Goal: Use online tool/utility: Utilize a website feature to perform a specific function

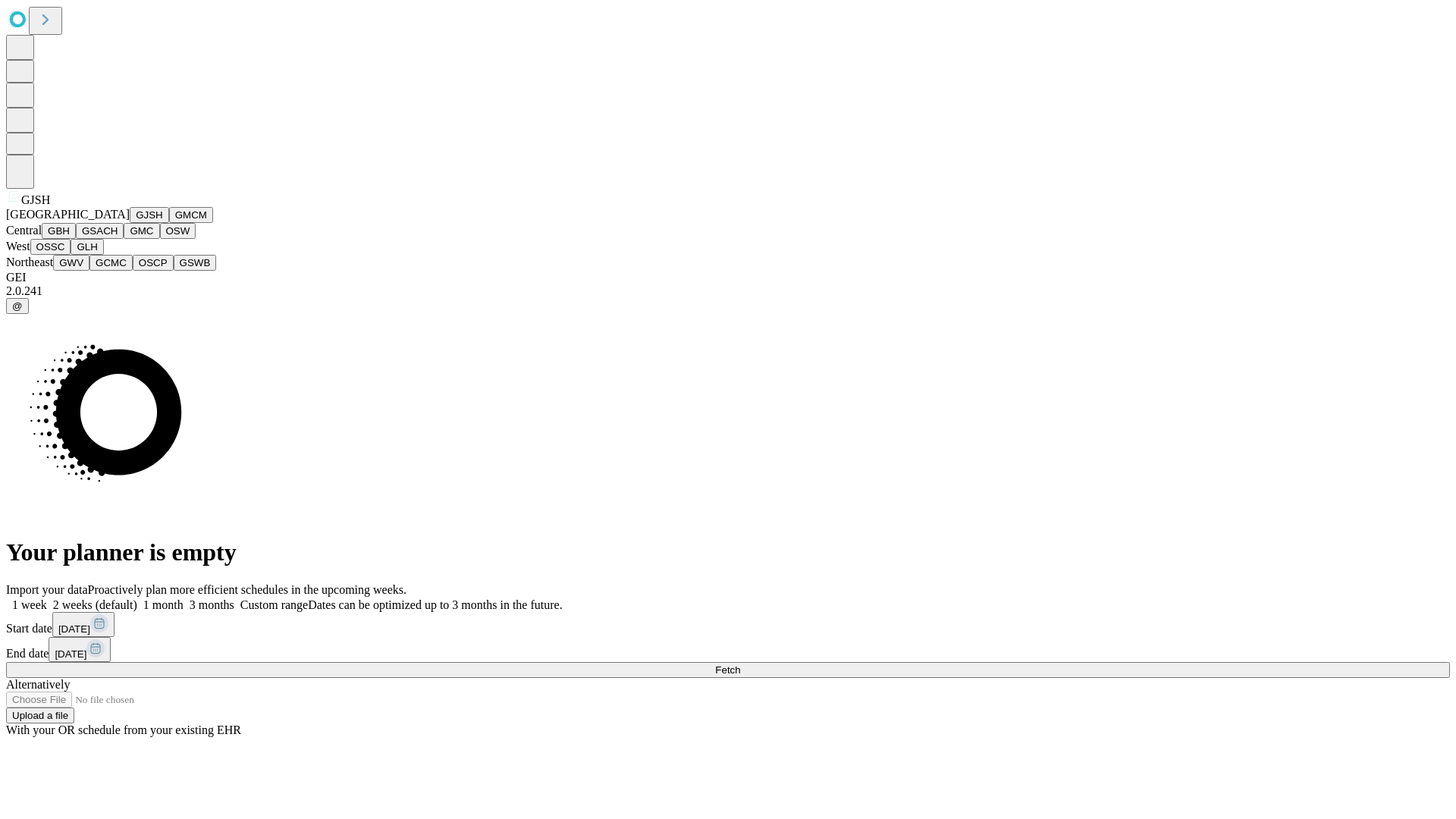
click at [129, 223] on button "GJSH" at bounding box center [149, 215] width 40 height 16
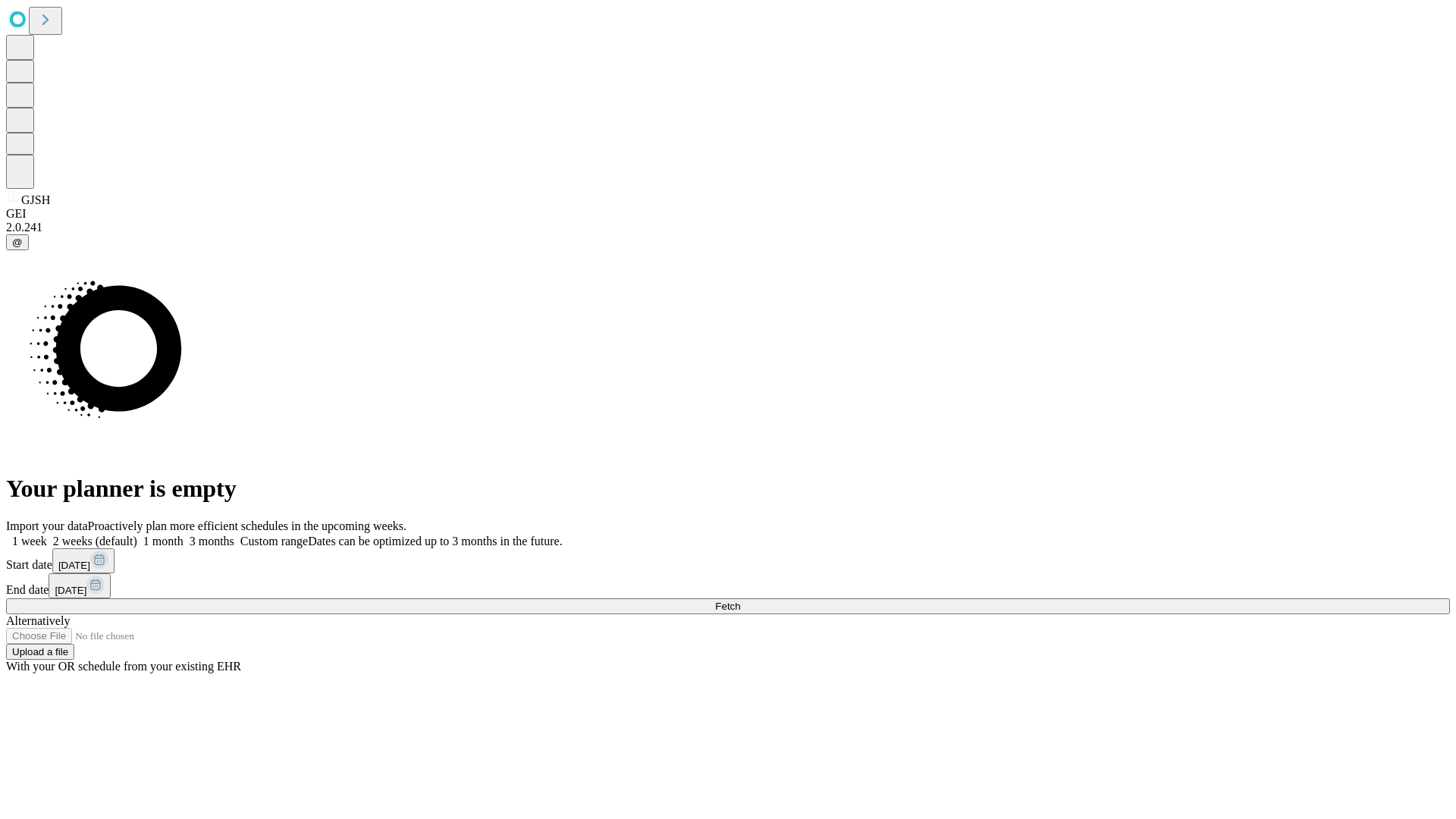
click at [137, 535] on label "2 weeks (default)" at bounding box center [92, 541] width 91 height 13
click at [740, 601] on span "Fetch" at bounding box center [728, 606] width 25 height 11
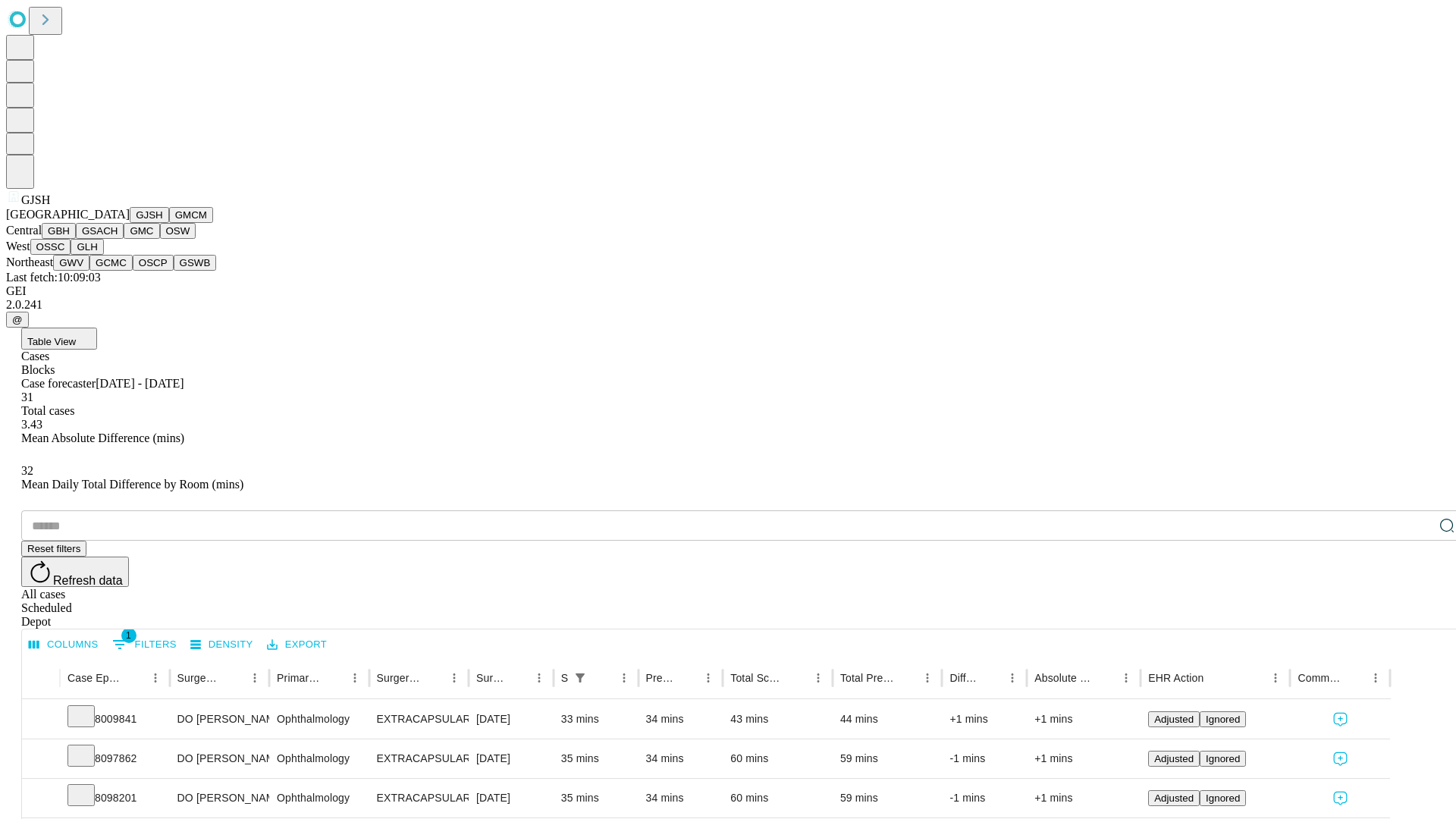
click at [169, 223] on button "GMCM" at bounding box center [191, 215] width 44 height 16
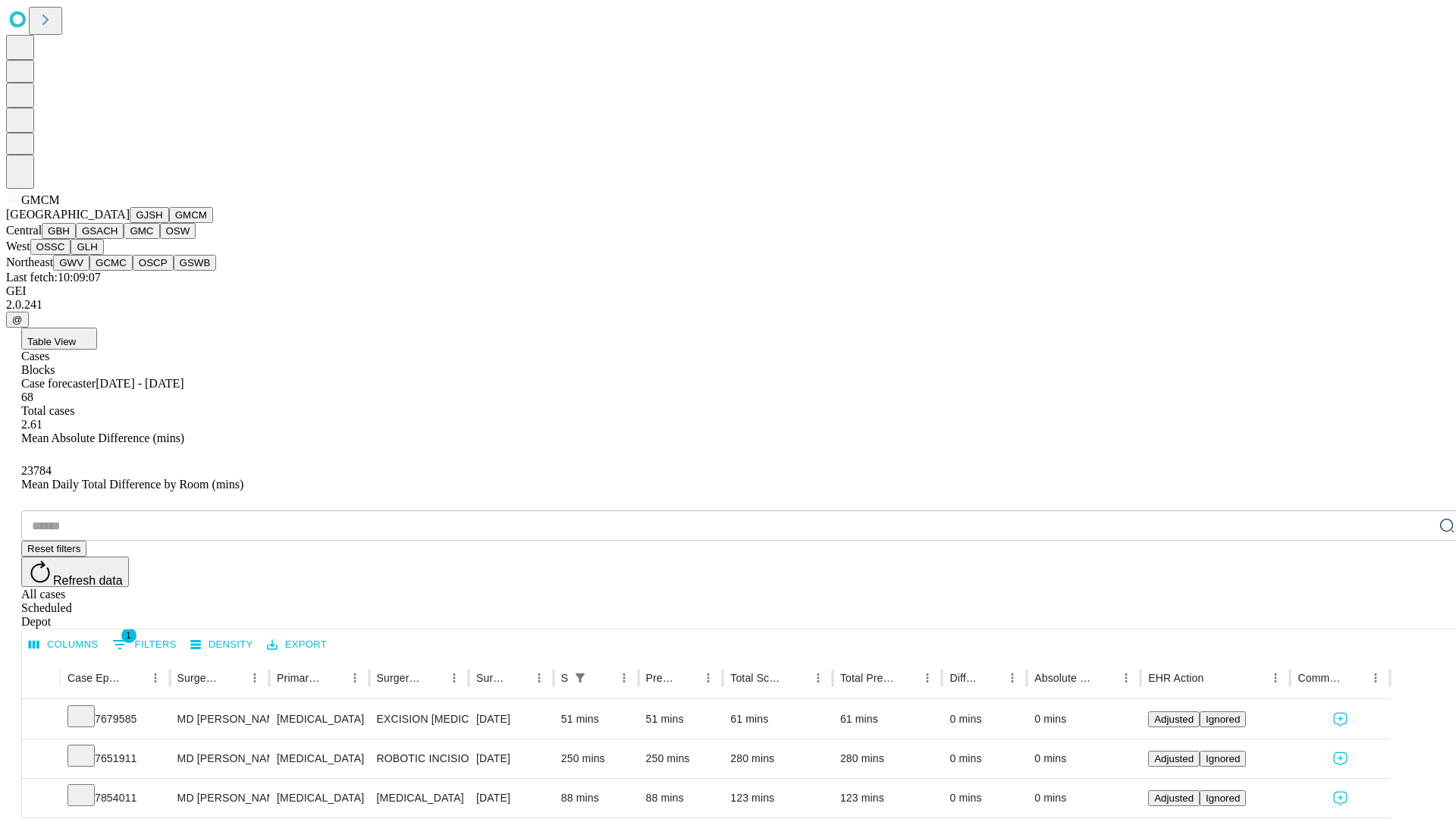
click at [75, 239] on button "GBH" at bounding box center [59, 231] width 34 height 16
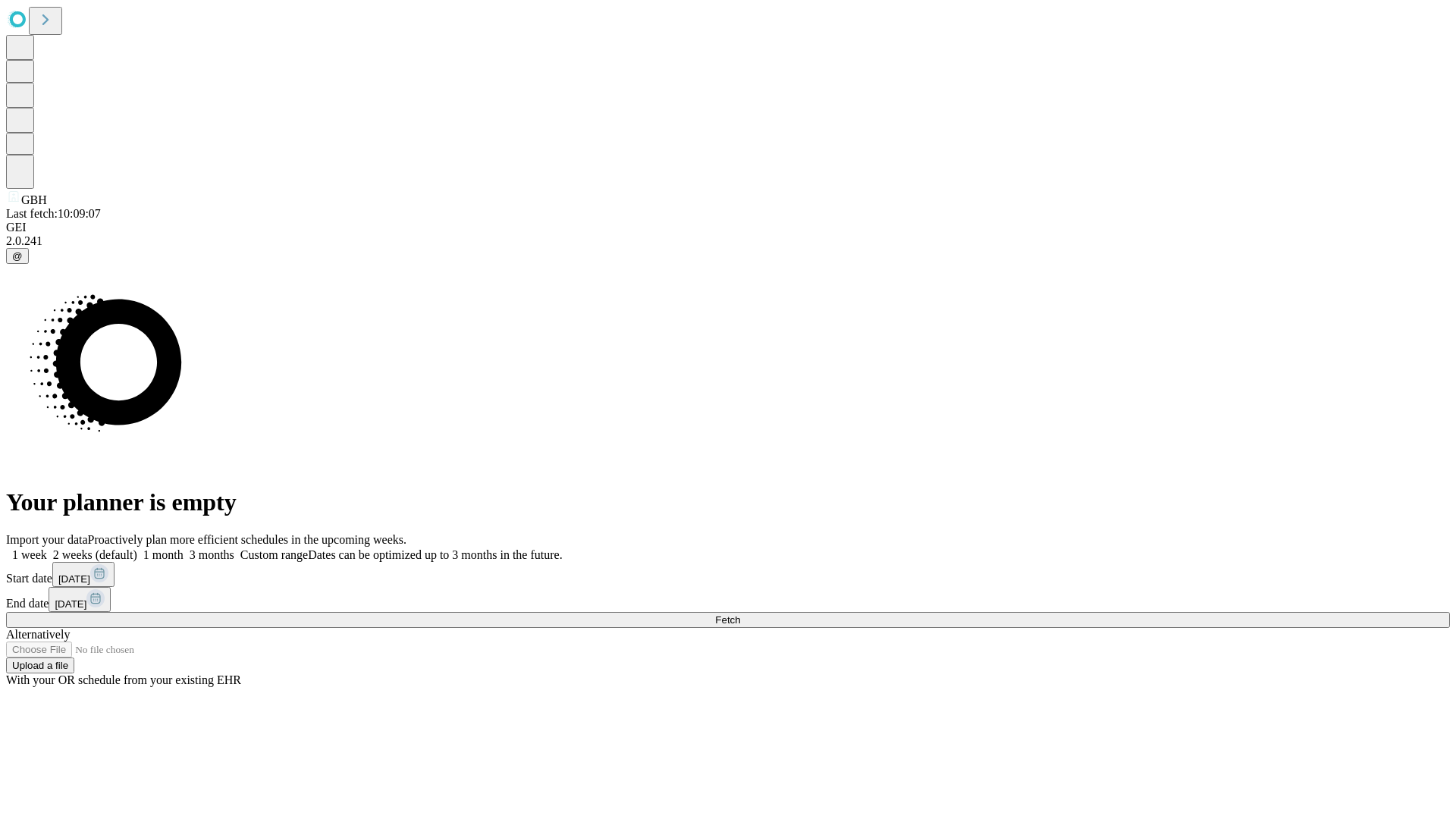
click at [137, 548] on label "2 weeks (default)" at bounding box center [92, 554] width 91 height 13
click at [740, 614] on span "Fetch" at bounding box center [728, 620] width 25 height 11
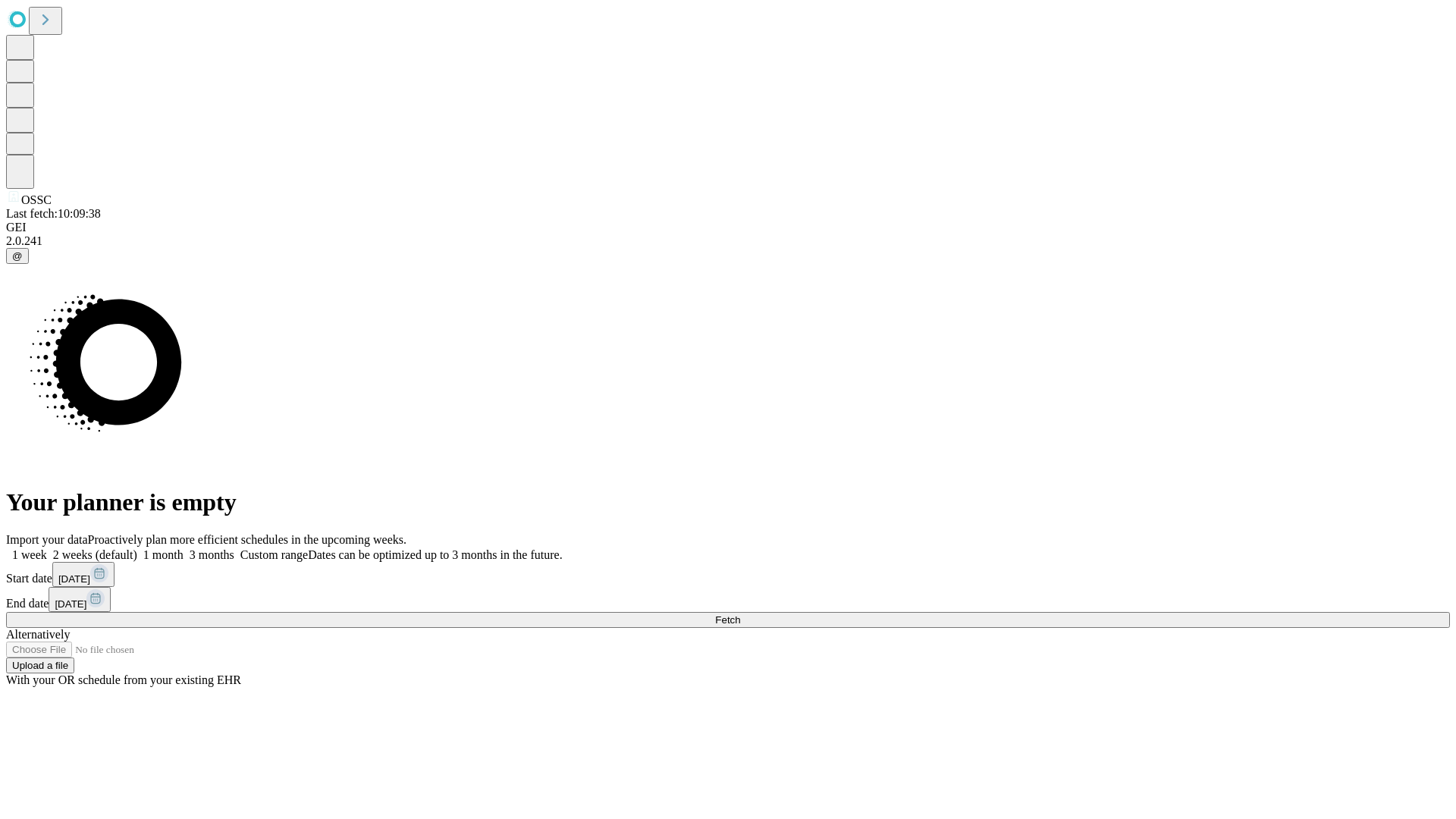
click at [137, 548] on label "2 weeks (default)" at bounding box center [92, 554] width 91 height 13
click at [740, 614] on span "Fetch" at bounding box center [728, 620] width 25 height 11
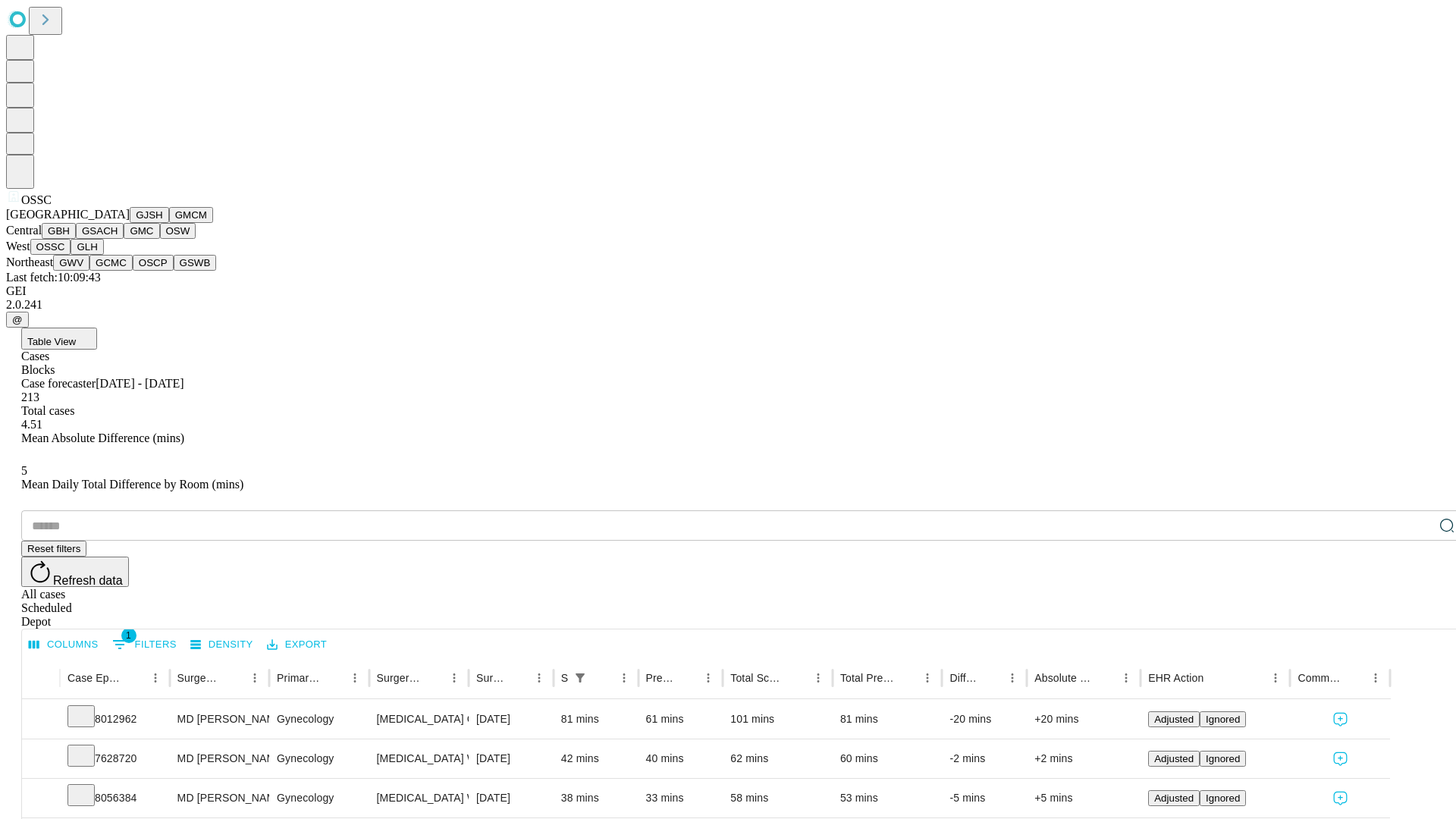
click at [103, 255] on button "GLH" at bounding box center [87, 247] width 33 height 16
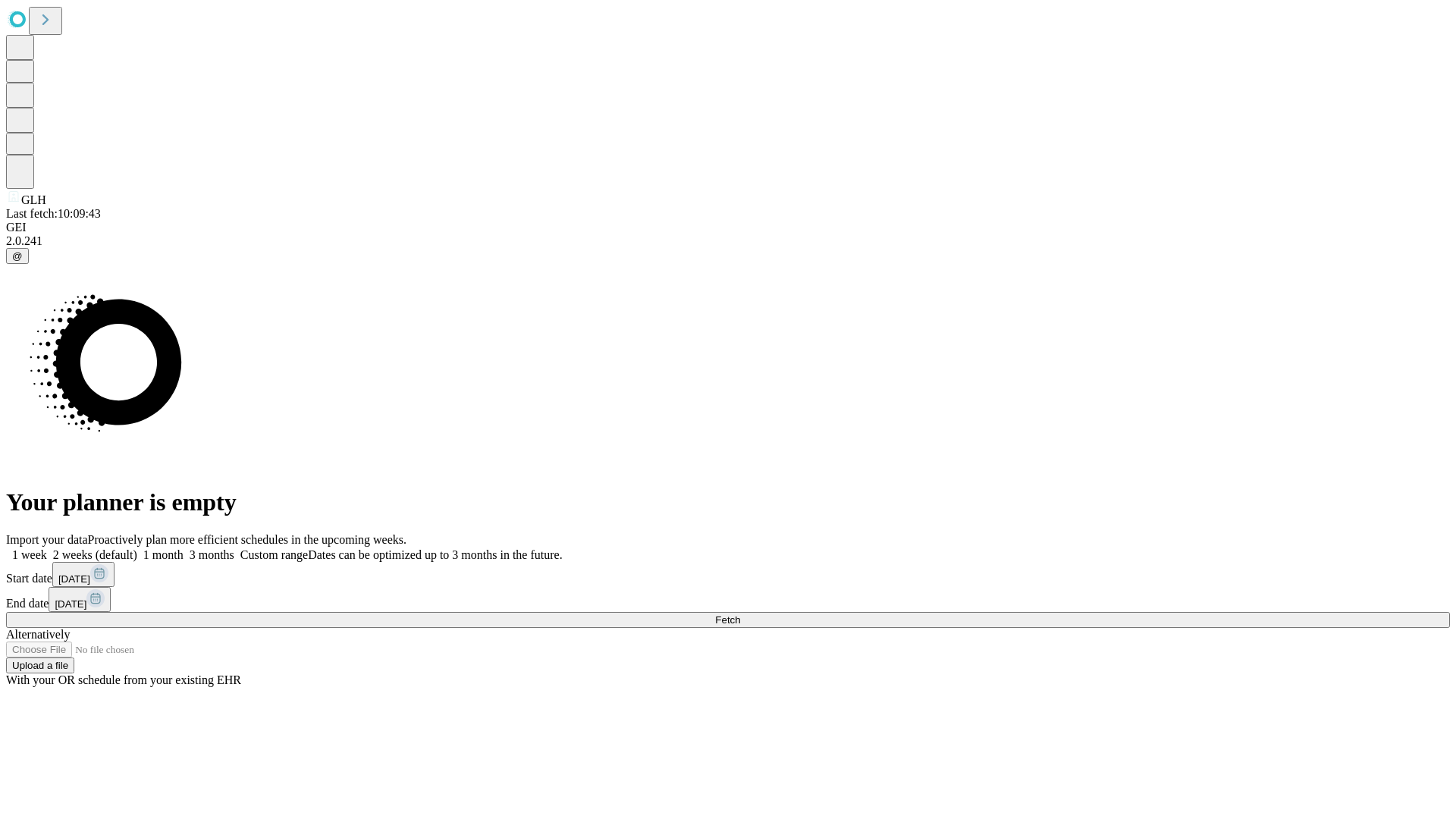
click at [137, 548] on label "2 weeks (default)" at bounding box center [92, 554] width 91 height 13
click at [740, 614] on span "Fetch" at bounding box center [728, 620] width 25 height 11
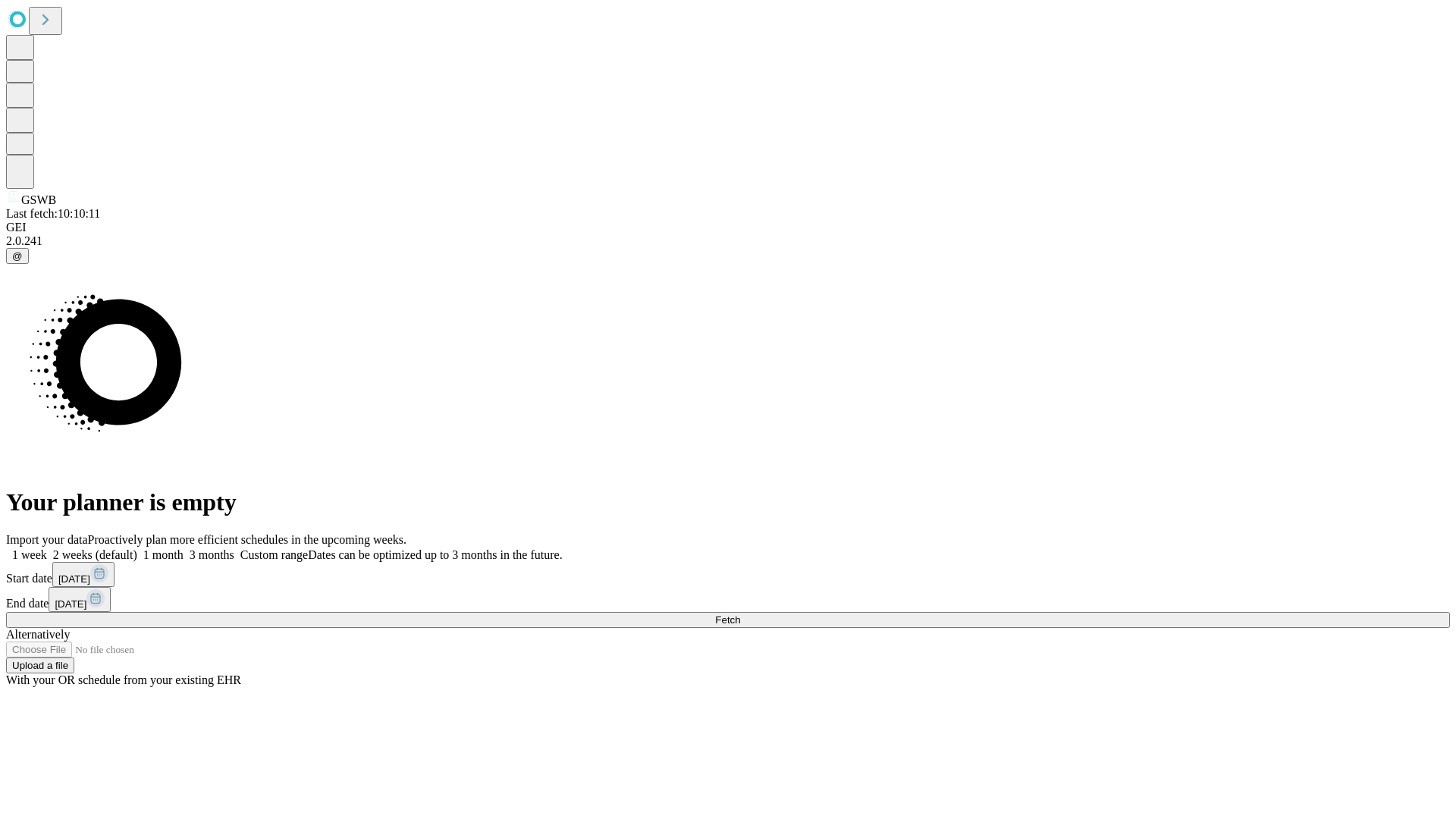
click at [137, 548] on label "2 weeks (default)" at bounding box center [92, 554] width 91 height 13
click at [740, 614] on span "Fetch" at bounding box center [728, 620] width 25 height 11
